Goal: Task Accomplishment & Management: Manage account settings

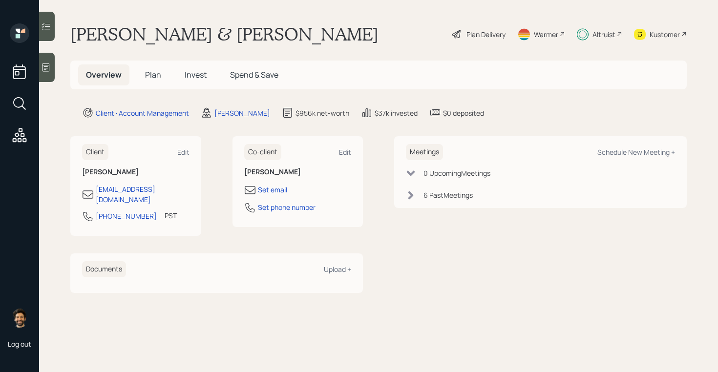
click at [190, 71] on span "Invest" at bounding box center [196, 74] width 22 height 11
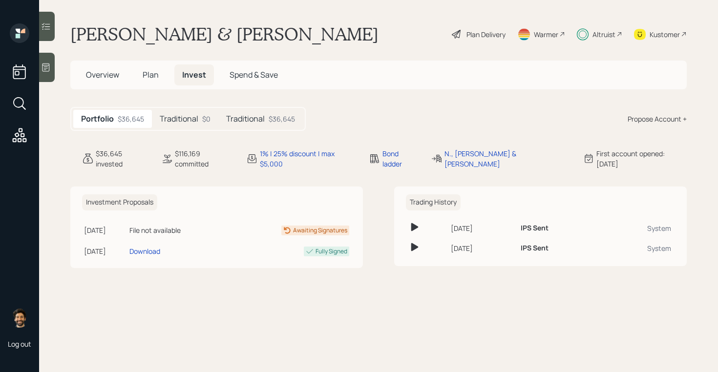
click at [191, 116] on h5 "Traditional" at bounding box center [179, 118] width 39 height 9
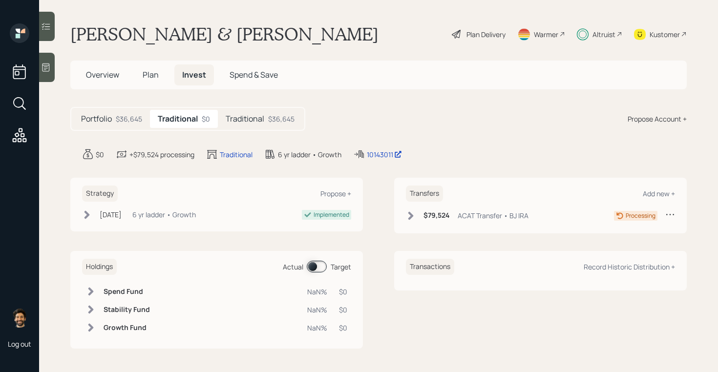
click at [241, 115] on h5 "Traditional" at bounding box center [245, 118] width 39 height 9
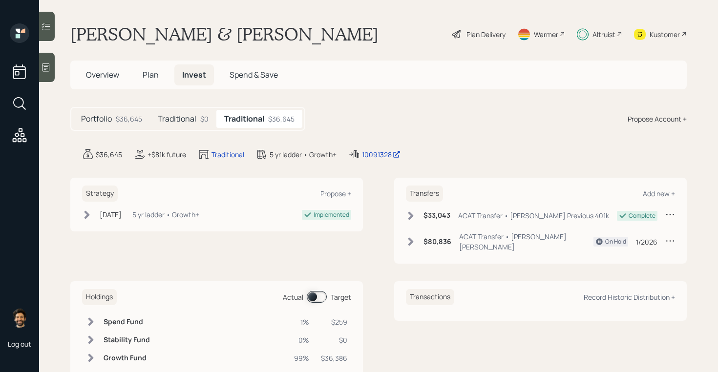
click at [199, 120] on div "Traditional $0" at bounding box center [183, 119] width 66 height 18
